Goal: Book appointment/travel/reservation

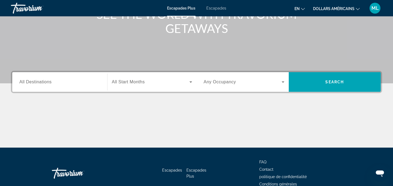
scroll to position [82, 0]
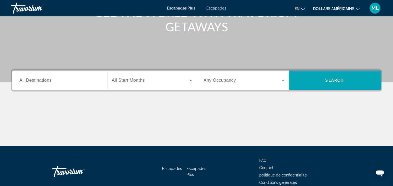
click at [67, 80] on input "Destination All Destinations" at bounding box center [59, 80] width 81 height 7
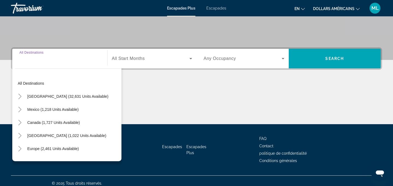
scroll to position [109, 0]
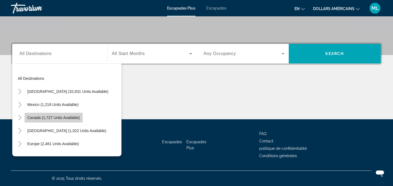
click at [72, 114] on span "Widget de recherche" at bounding box center [54, 117] width 58 height 13
type input "**********"
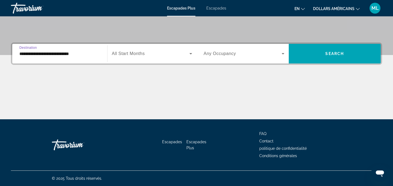
click at [180, 56] on span "Widget de recherche" at bounding box center [151, 53] width 78 height 7
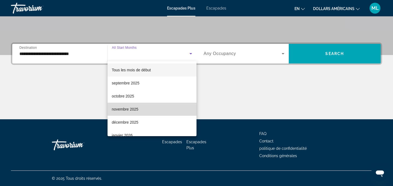
click at [156, 109] on mat-option "novembre 2025" at bounding box center [151, 109] width 89 height 13
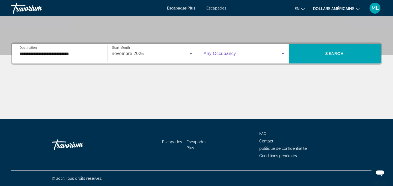
click at [262, 52] on span "Widget de recherche" at bounding box center [242, 53] width 78 height 7
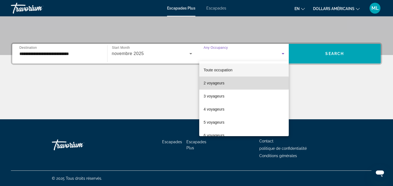
click at [238, 83] on mat-option "2 voyageurs" at bounding box center [243, 83] width 89 height 13
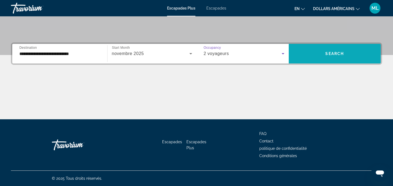
click at [331, 52] on span "Search" at bounding box center [334, 54] width 19 height 4
